Goal: Transaction & Acquisition: Obtain resource

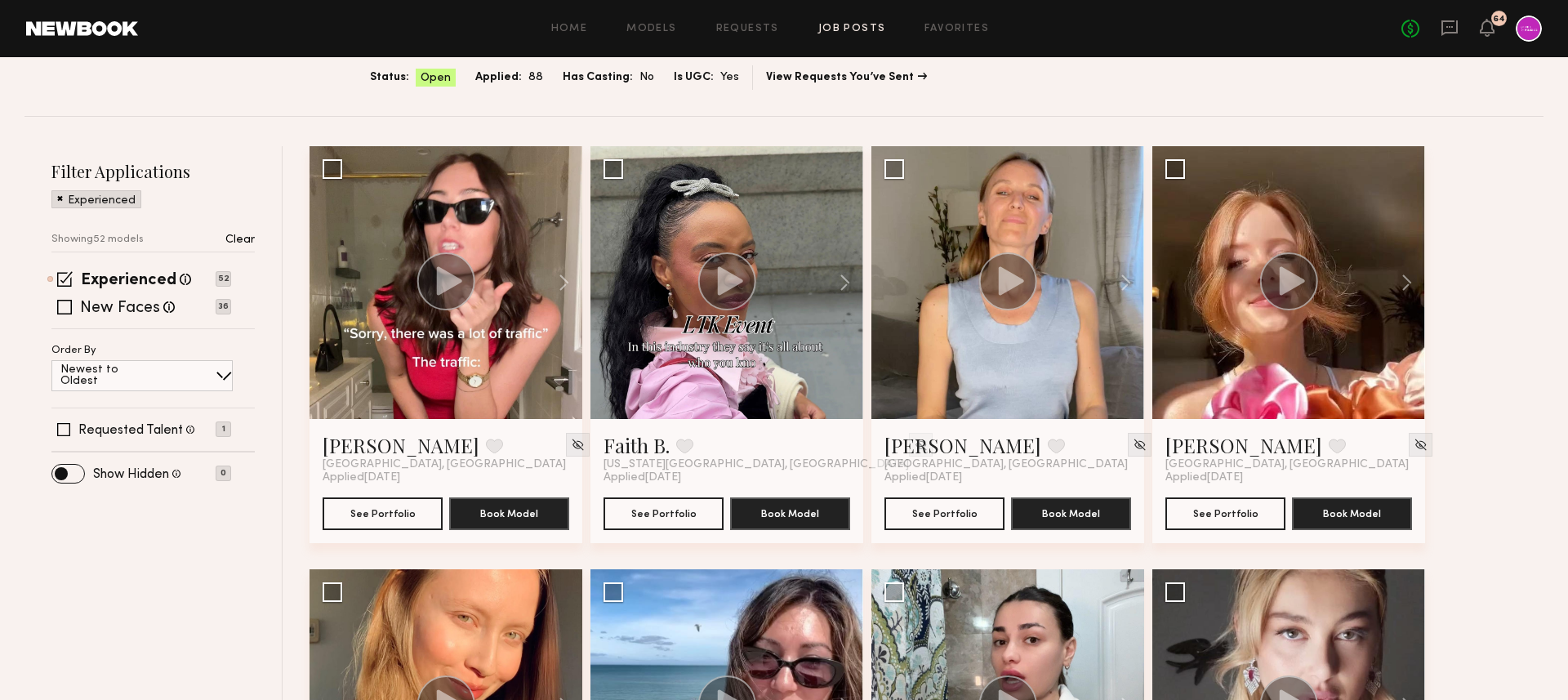
scroll to position [151, 0]
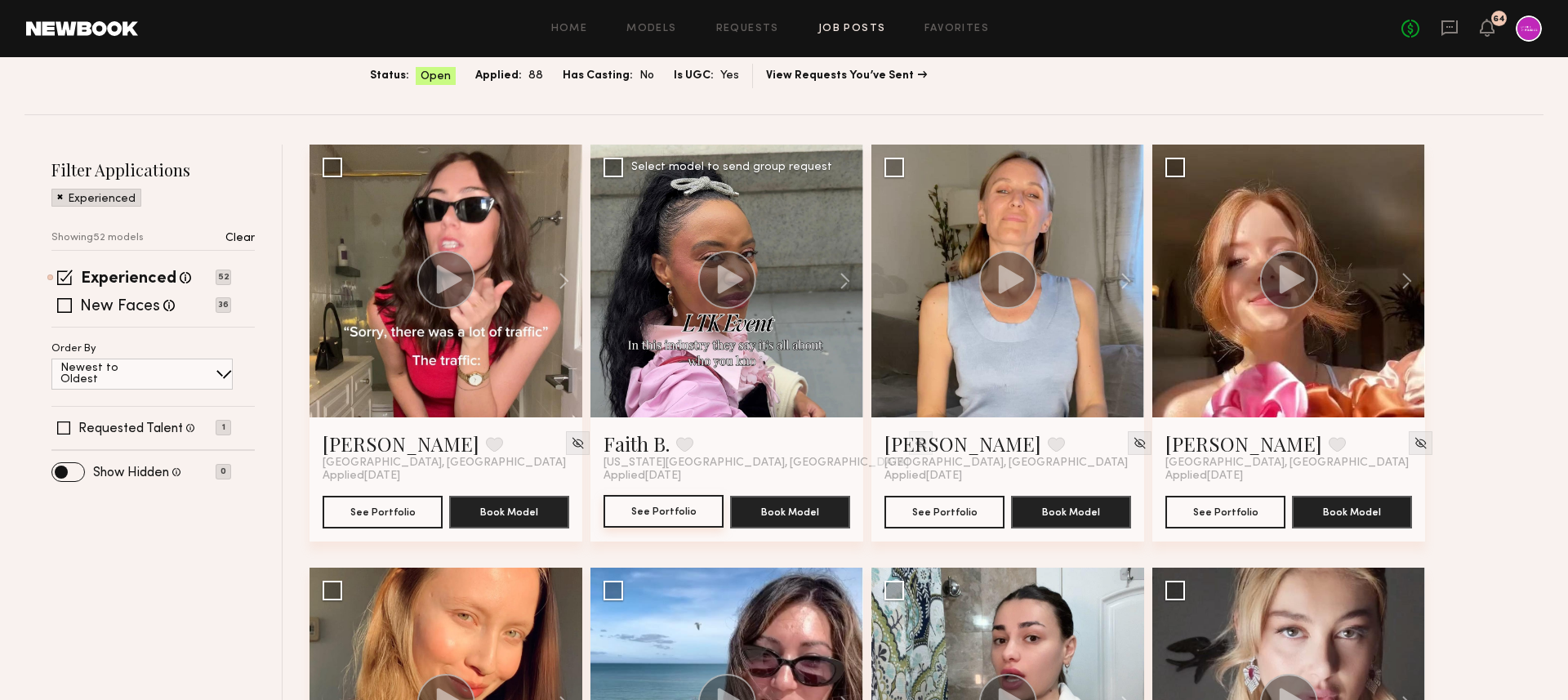
click at [650, 508] on button "See Portfolio" at bounding box center [663, 512] width 120 height 33
